Goal: Check status: Check status

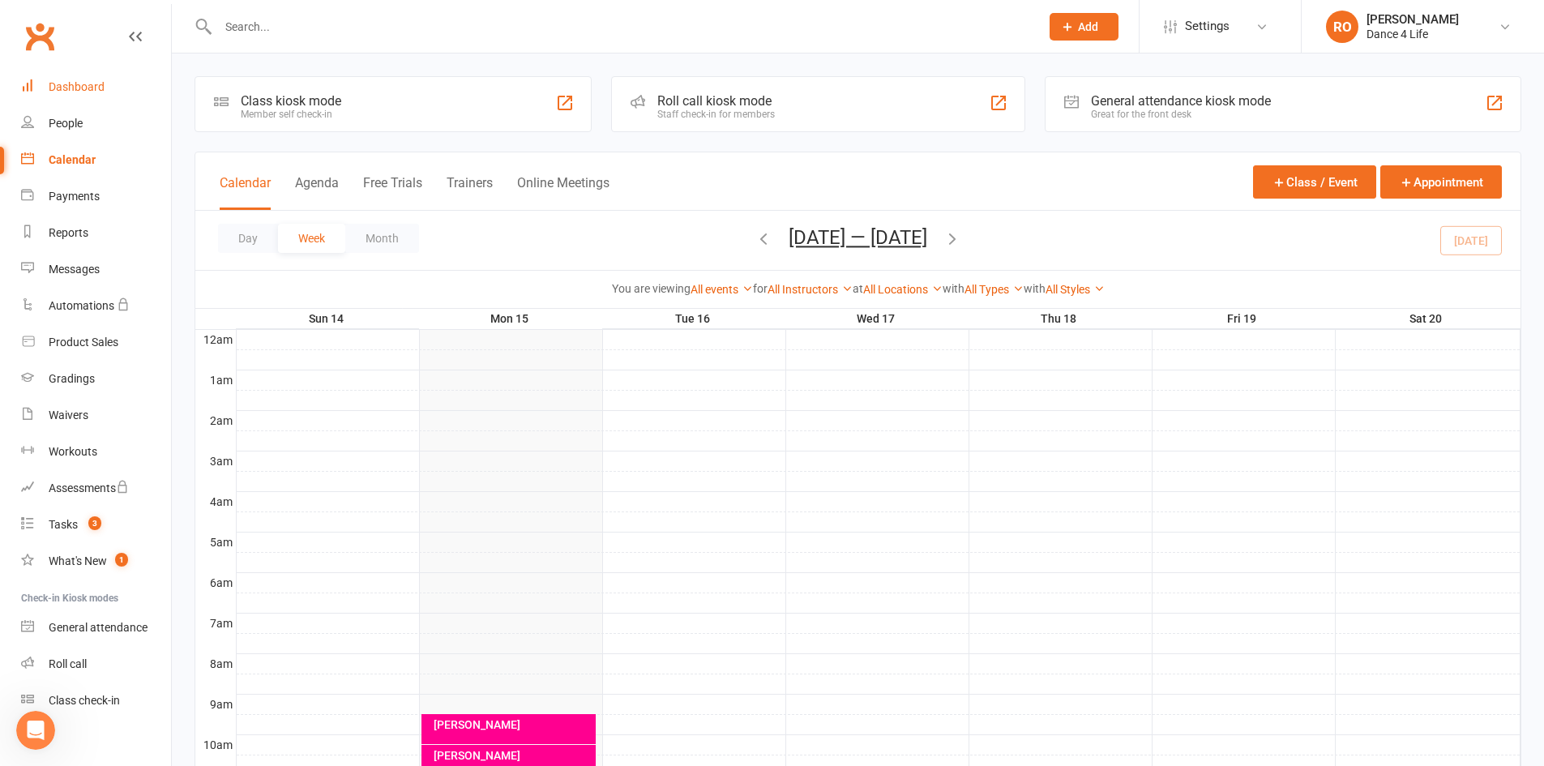
click at [104, 87] on link "Dashboard" at bounding box center [96, 87] width 150 height 36
